Goal: Check status: Check status

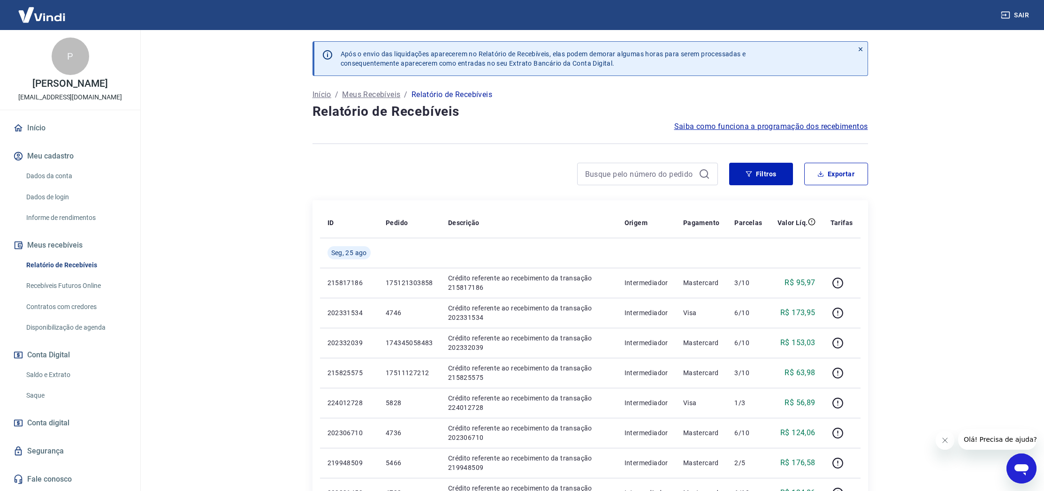
click at [51, 385] on link "Saldo e Extrato" at bounding box center [76, 375] width 107 height 19
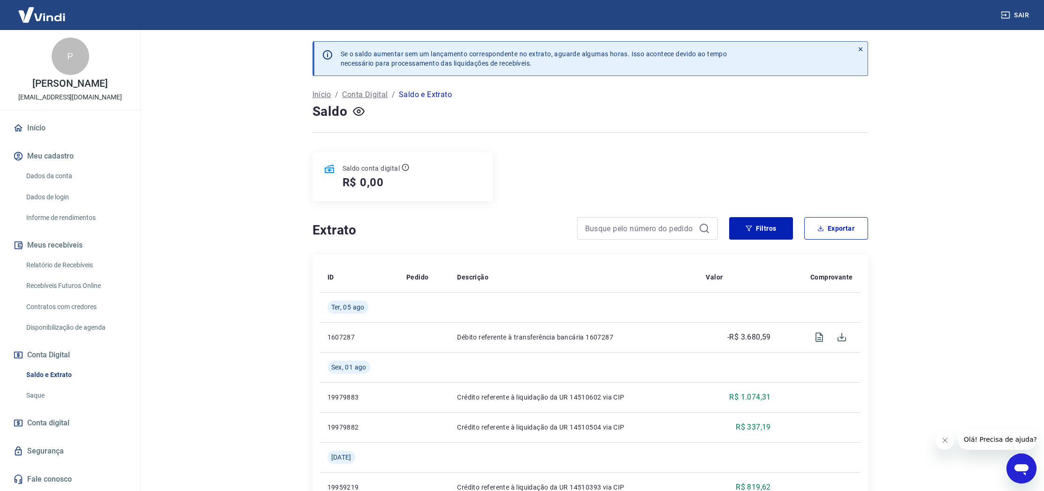
click at [59, 273] on link "Relatório de Recebíveis" at bounding box center [76, 265] width 107 height 19
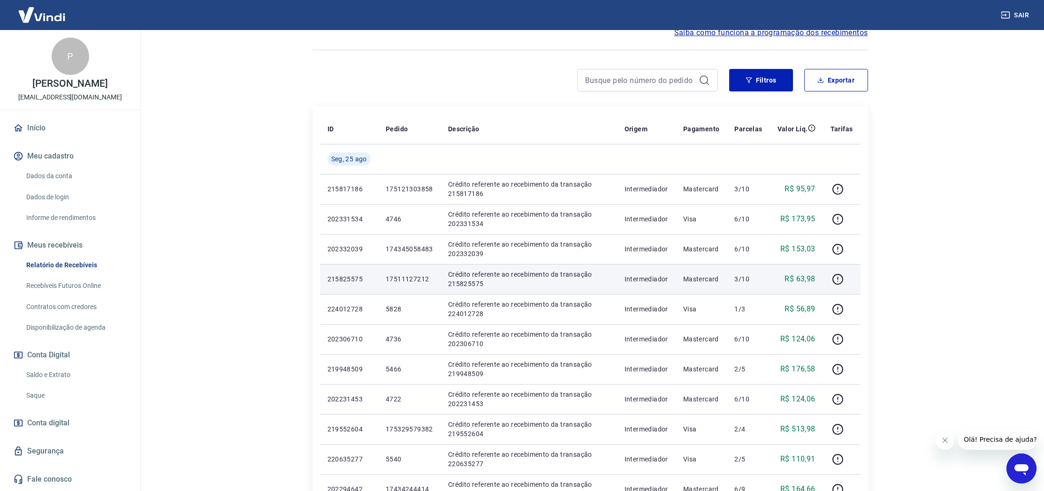
scroll to position [93, 0]
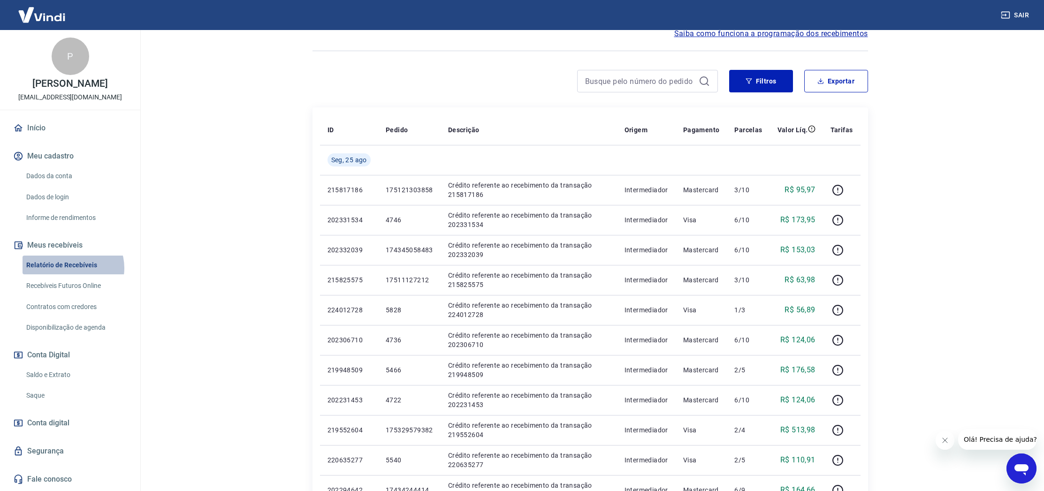
click at [70, 275] on link "Relatório de Recebíveis" at bounding box center [76, 265] width 107 height 19
